Goal: Check status

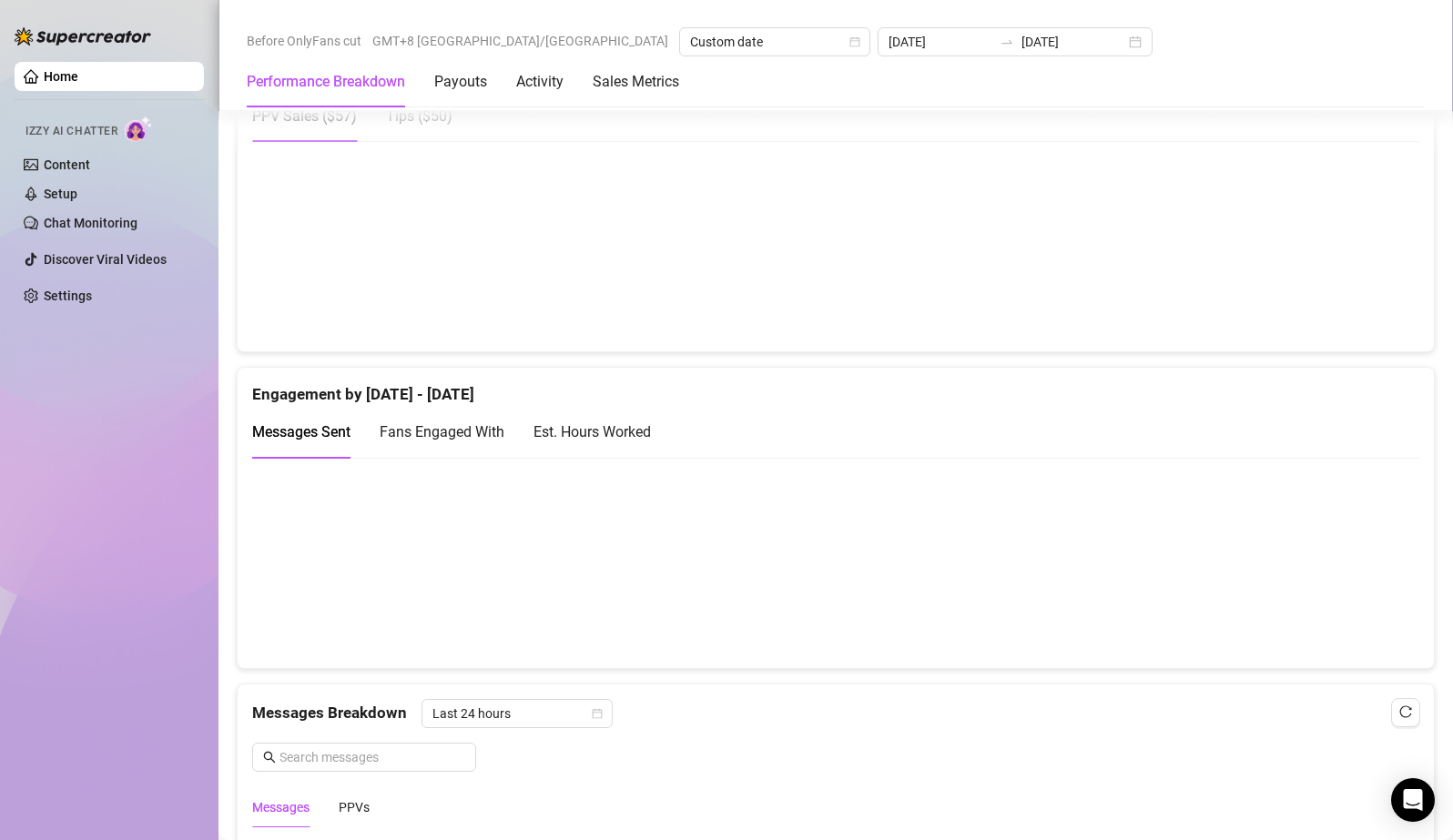
scroll to position [865, 0]
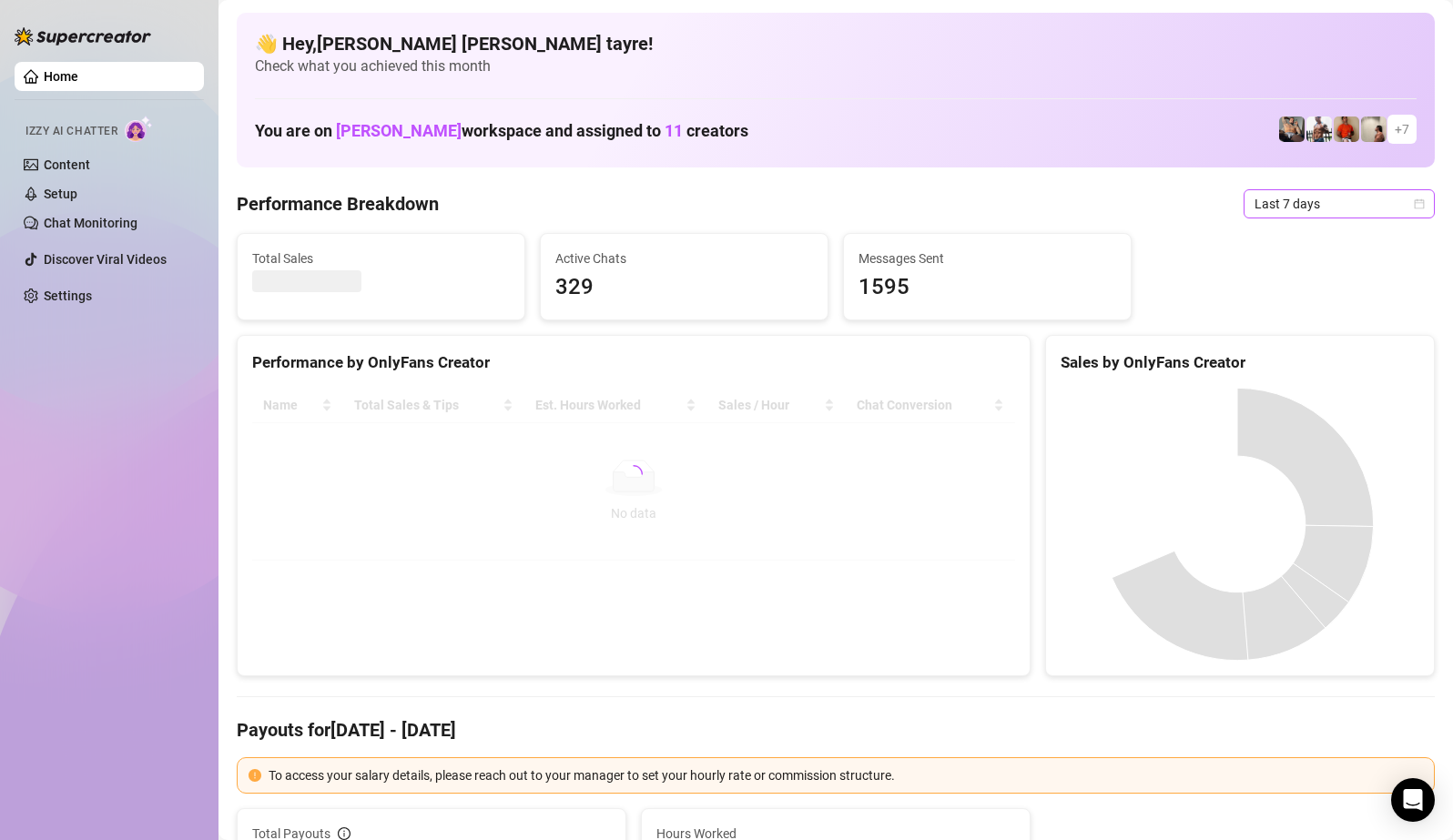
click at [1302, 210] on span "Last 7 days" at bounding box center [1339, 203] width 169 height 28
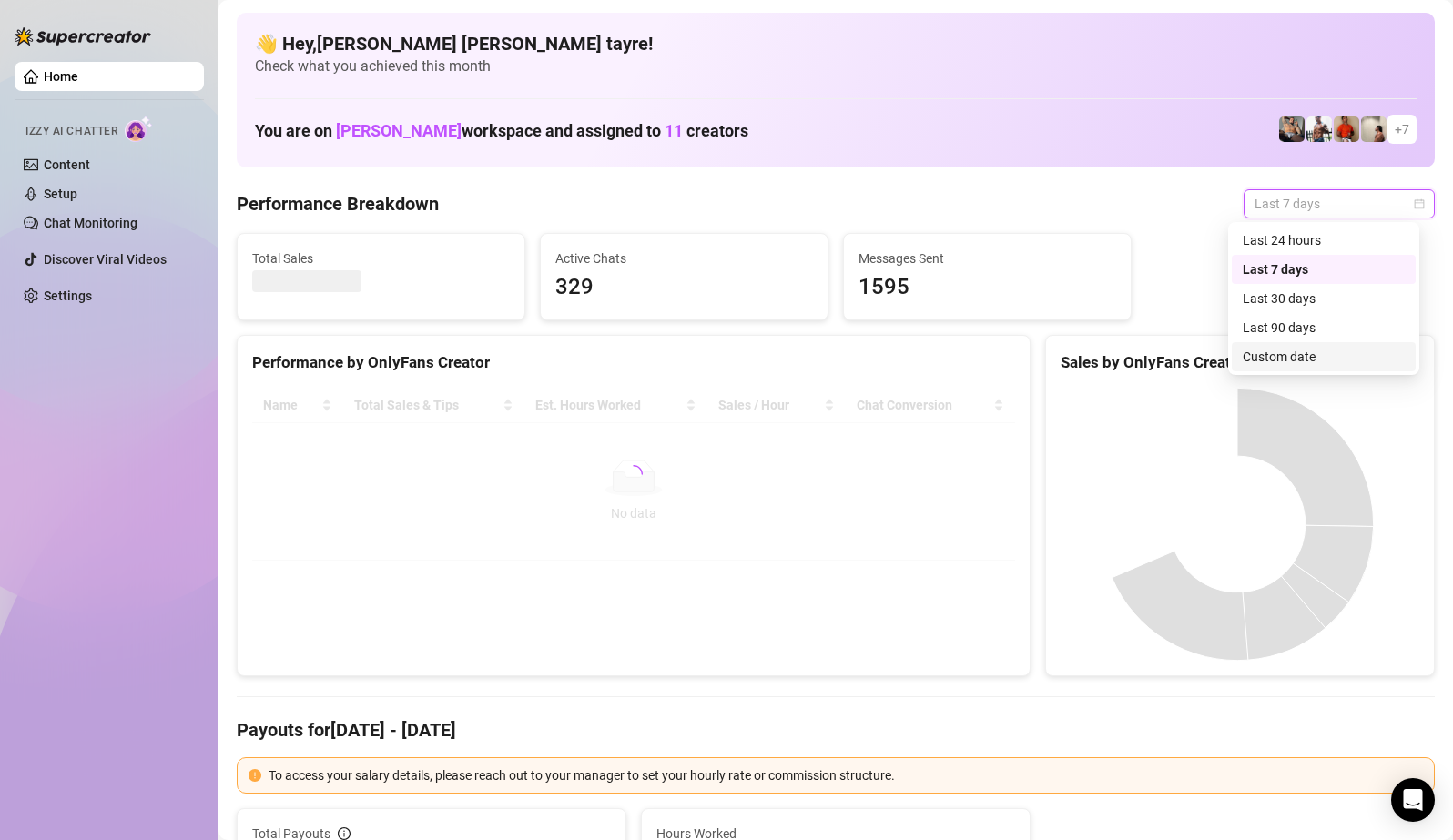
click at [1306, 362] on div "Custom date" at bounding box center [1324, 356] width 162 height 20
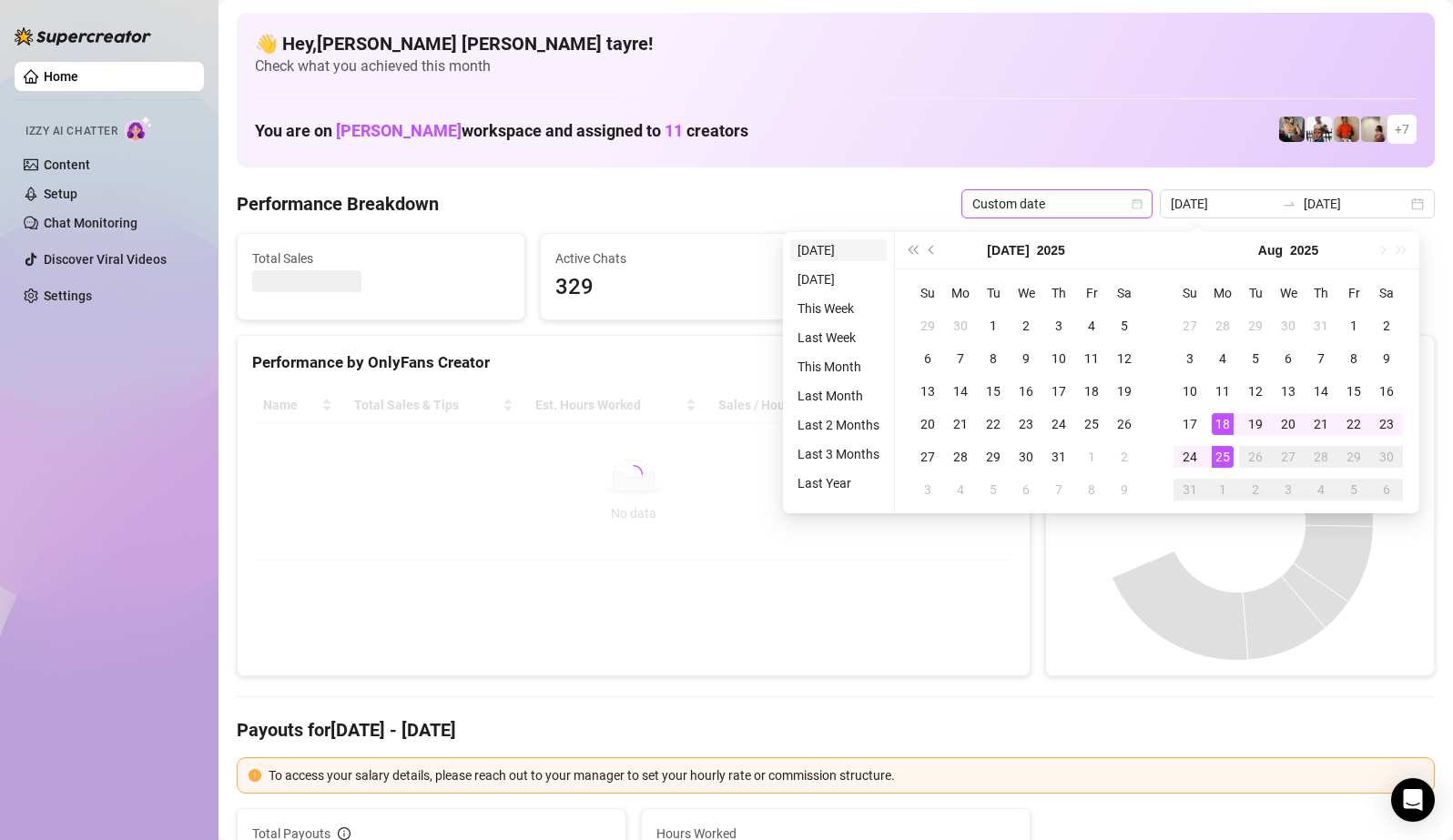
type input "[DATE]"
click at [812, 244] on li "[DATE]" at bounding box center [839, 250] width 97 height 22
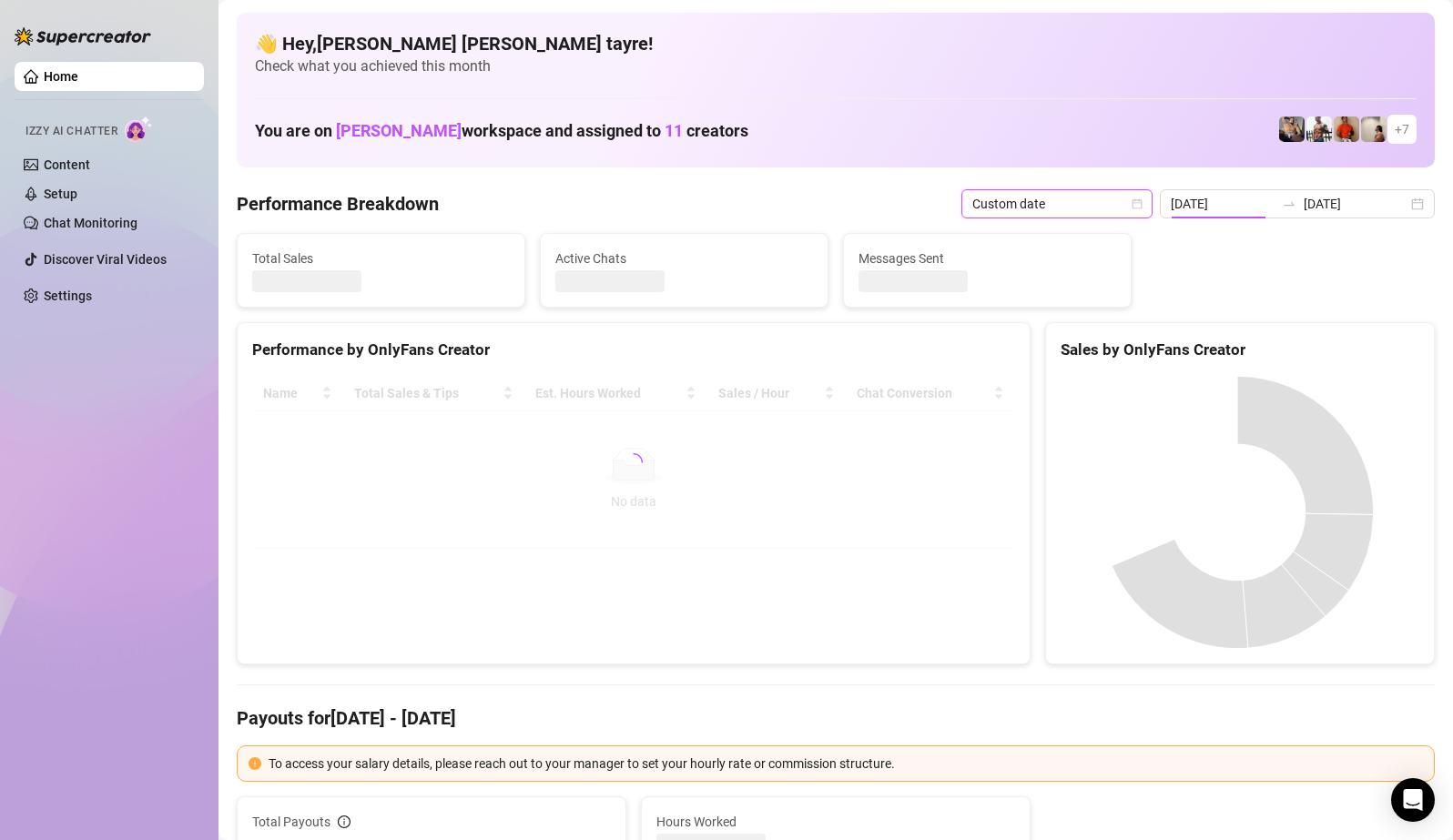
type input "[DATE]"
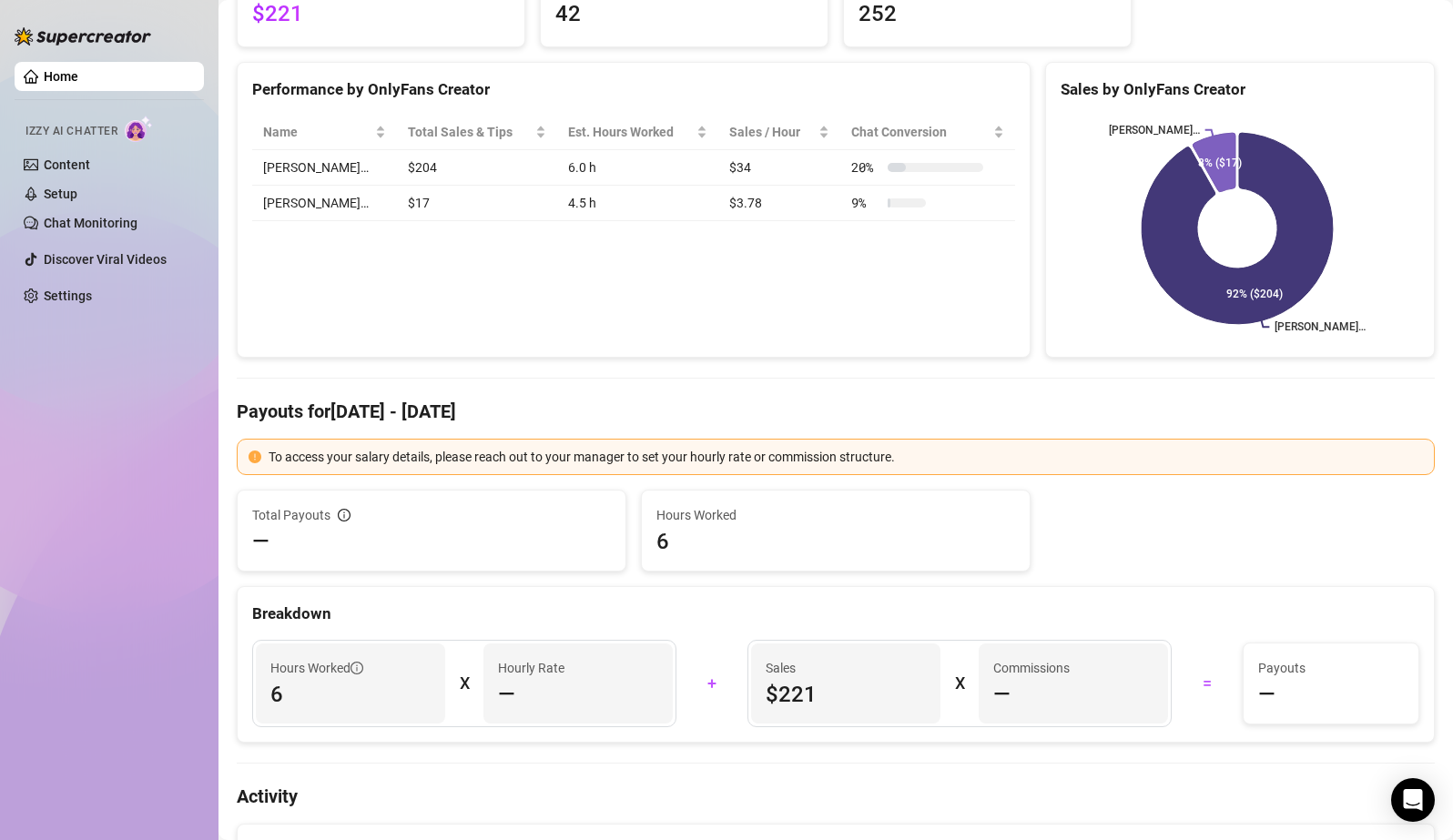
scroll to position [91, 0]
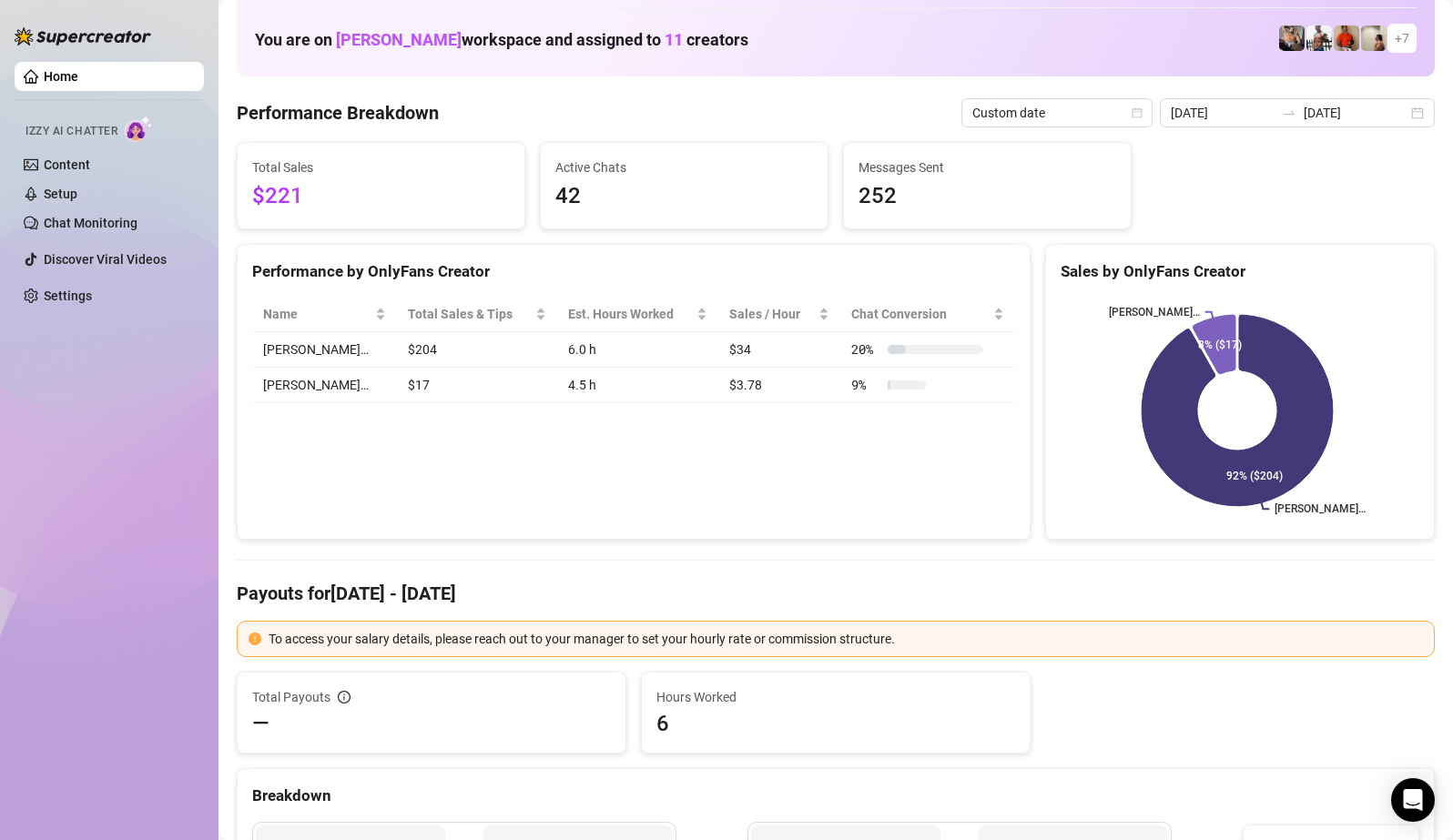
click at [707, 475] on div "Performance by OnlyFans Creator Name Total Sales & Tips Est. Hours Worked Sales…" at bounding box center [633, 392] width 794 height 297
drag, startPoint x: 330, startPoint y: 208, endPoint x: 405, endPoint y: 409, distance: 214.5
click at [255, 193] on span "$221" at bounding box center [381, 196] width 257 height 34
click at [415, 440] on div "Performance by OnlyFans Creator Name Total Sales & Tips Est. Hours Worked Sales…" at bounding box center [633, 392] width 794 height 297
drag, startPoint x: 318, startPoint y: 199, endPoint x: 278, endPoint y: 219, distance: 44.7
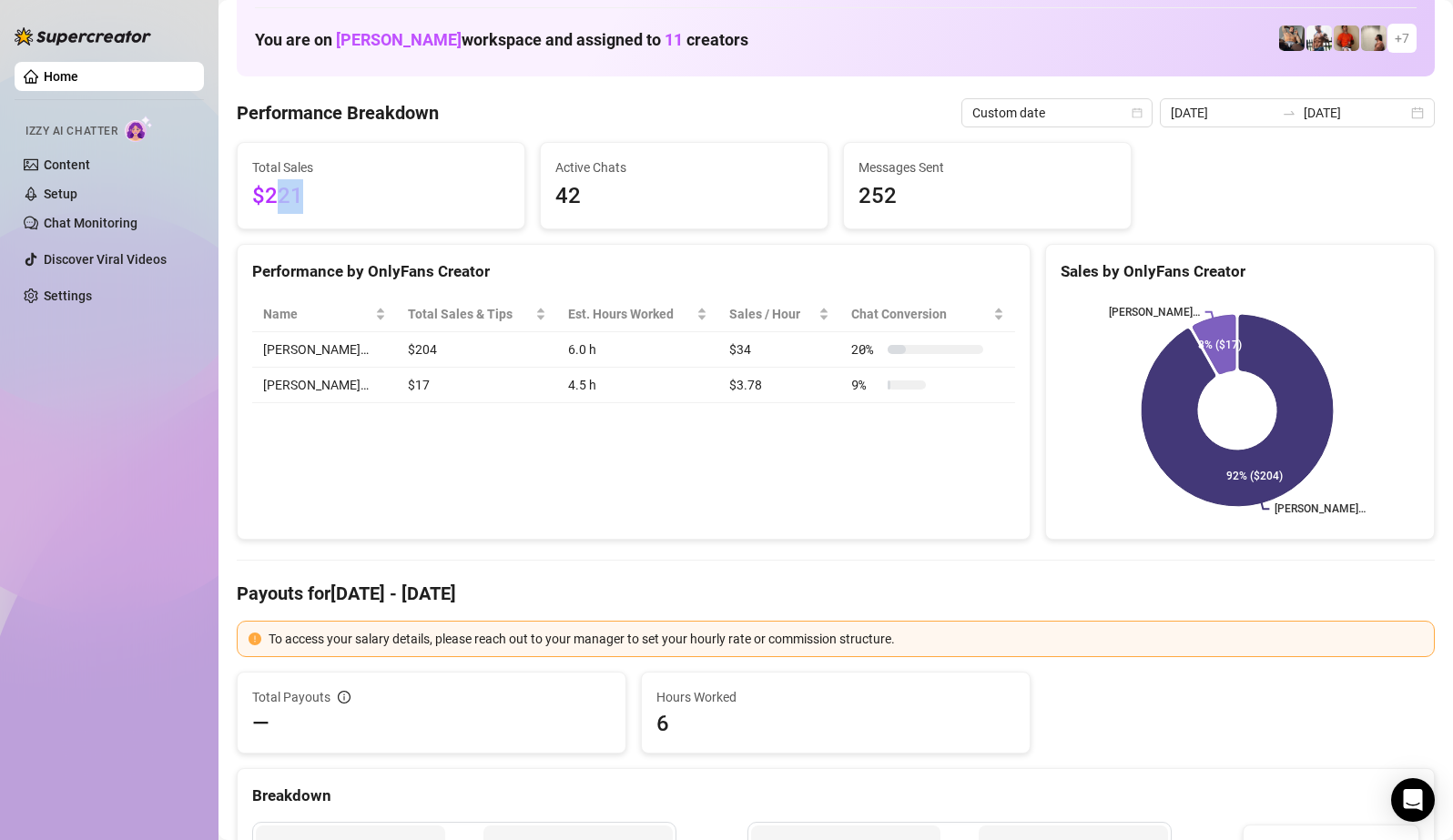
click at [198, 198] on div "Home Izzy AI Chatter Content Setup Chat Monitoring Discover Viral Videos Settin…" at bounding box center [726, 420] width 1453 height 840
click at [514, 560] on div at bounding box center [836, 560] width 1198 height 1
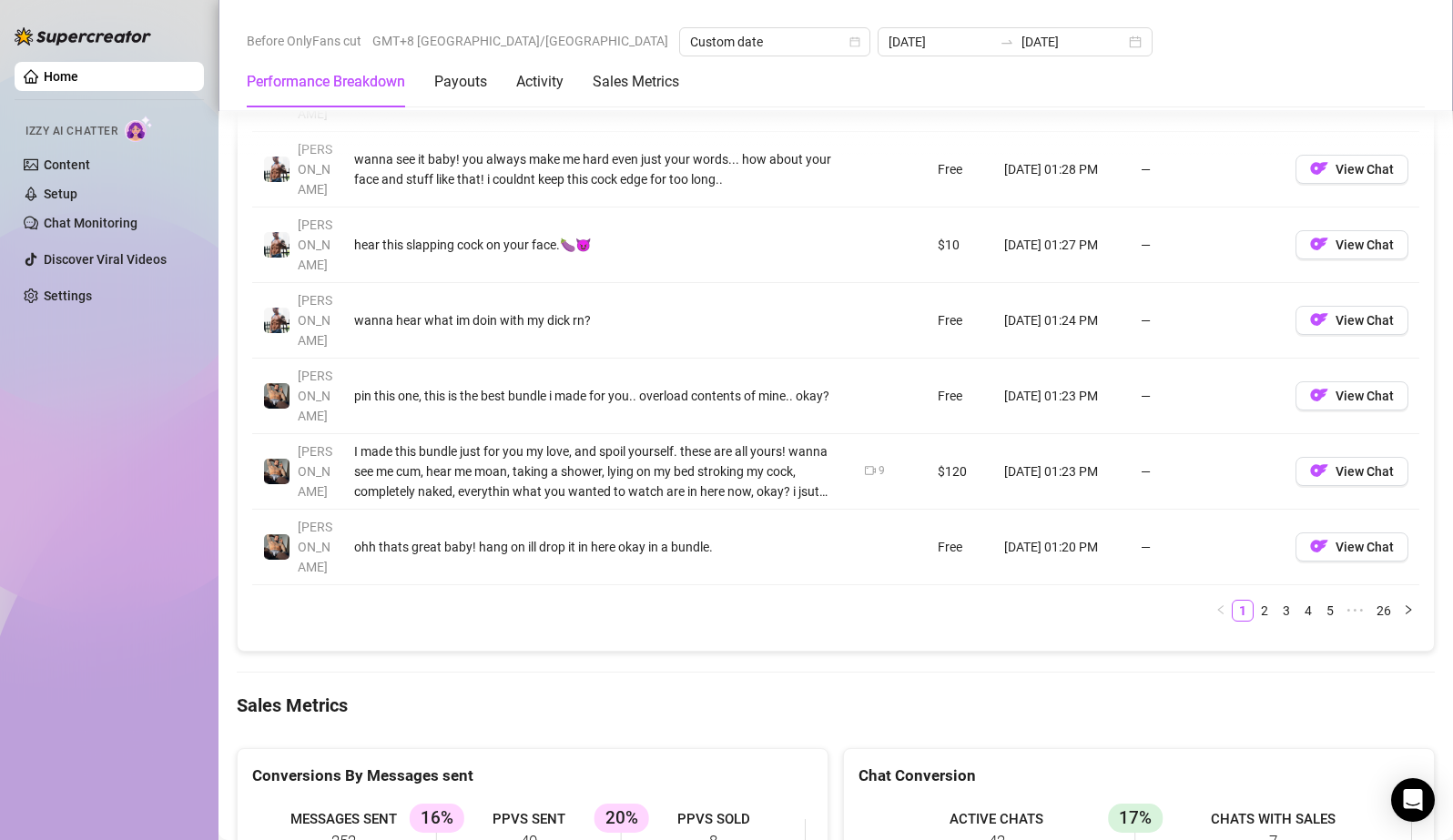
scroll to position [2275, 0]
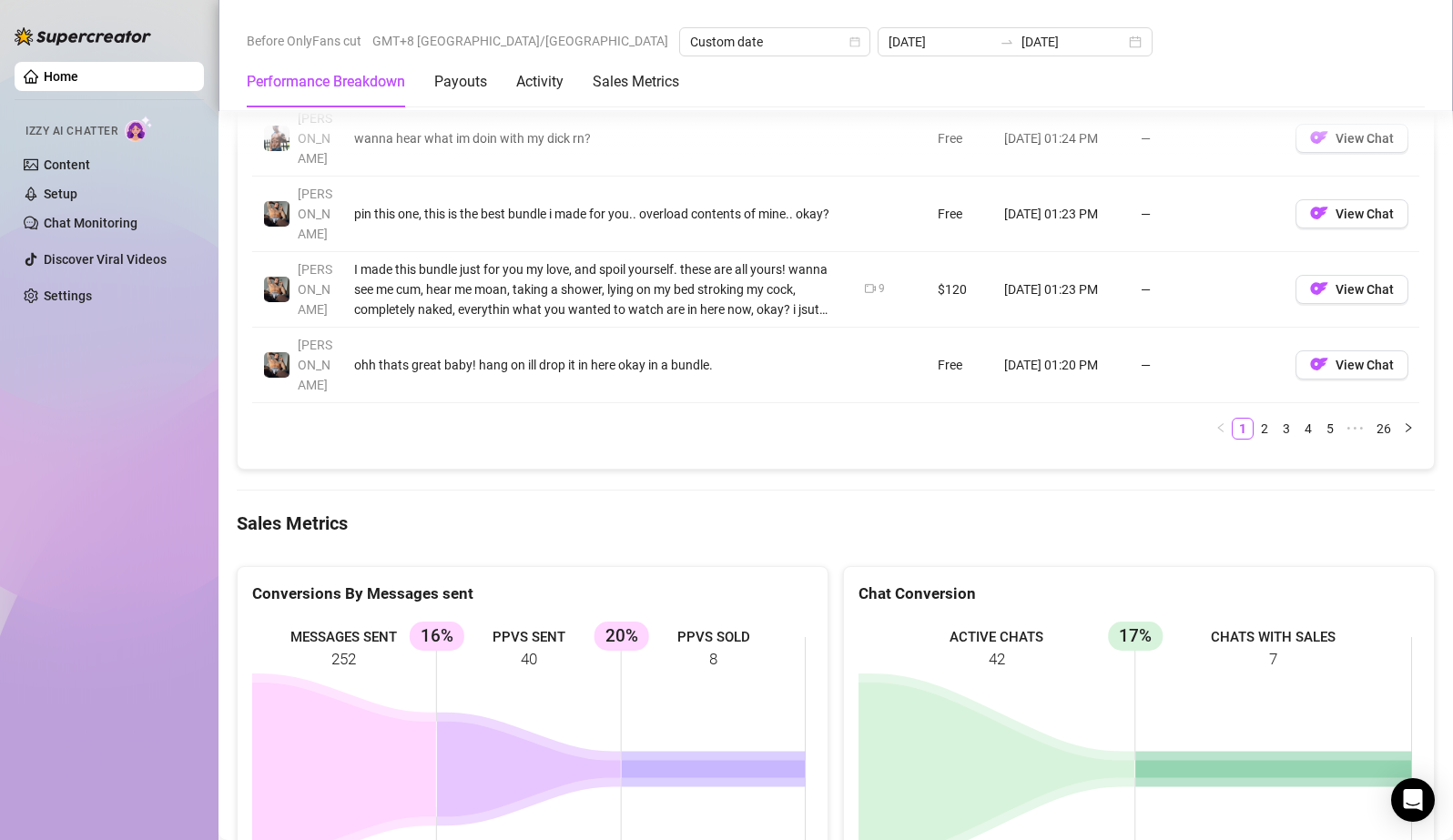
drag, startPoint x: 751, startPoint y: 535, endPoint x: 225, endPoint y: 486, distance: 528.3
click at [262, 619] on rect at bounding box center [529, 756] width 554 height 273
click at [156, 566] on div "Home Izzy AI Chatter Content Setup Chat Monitoring Discover Viral Videos Settin…" at bounding box center [108, 412] width 189 height 824
drag, startPoint x: 576, startPoint y: 475, endPoint x: 311, endPoint y: 437, distance: 267.7
click at [323, 605] on div "MESSAGES SENT 252 PPVS SENT 40 16% PPVS SOLD 8 20%" at bounding box center [532, 756] width 590 height 302
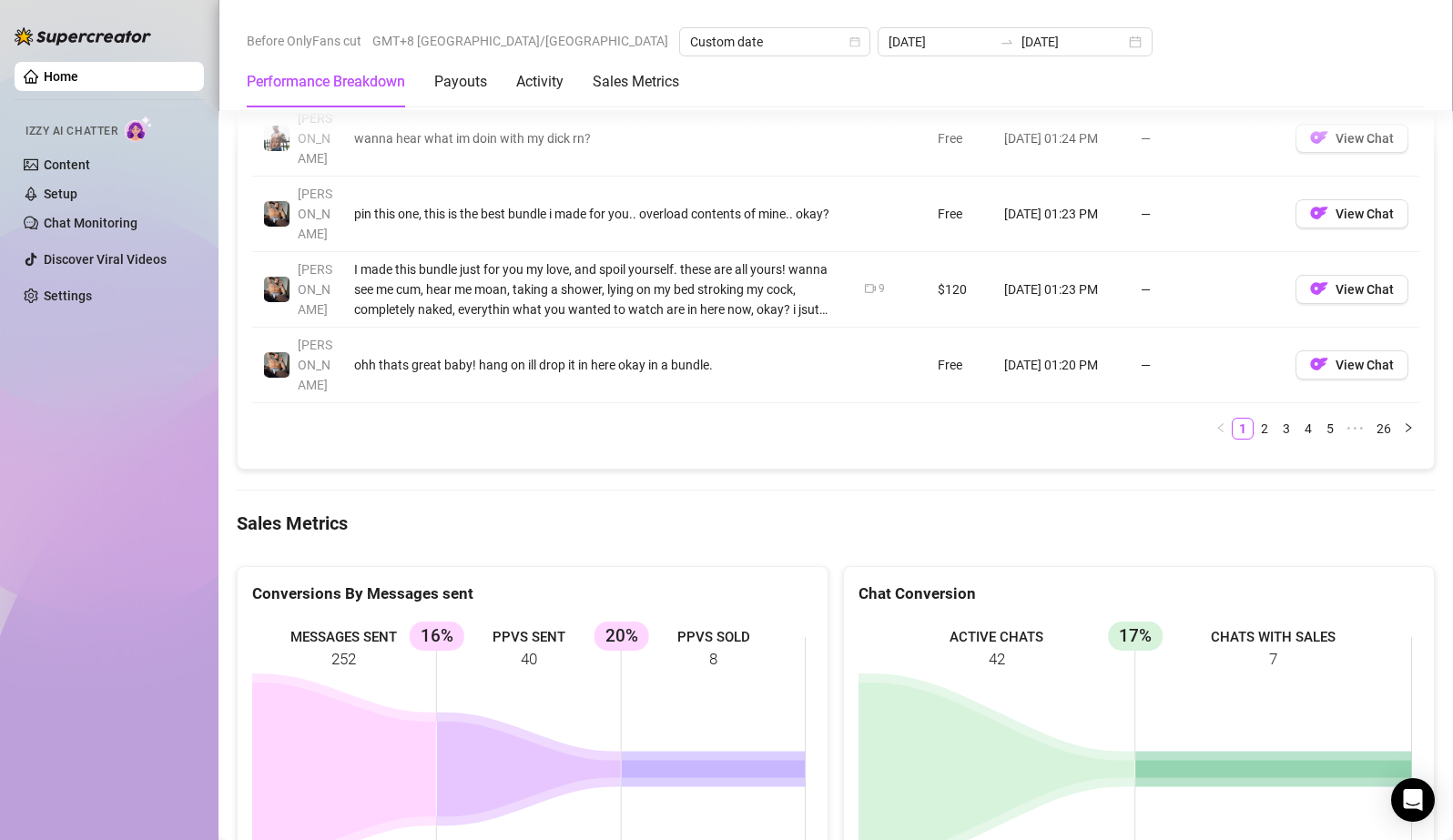
click at [407, 682] on icon at bounding box center [345, 769] width 184 height 173
click at [341, 682] on icon at bounding box center [345, 769] width 184 height 173
click at [382, 682] on icon at bounding box center [345, 769] width 184 height 173
